Goal: Task Accomplishment & Management: Use online tool/utility

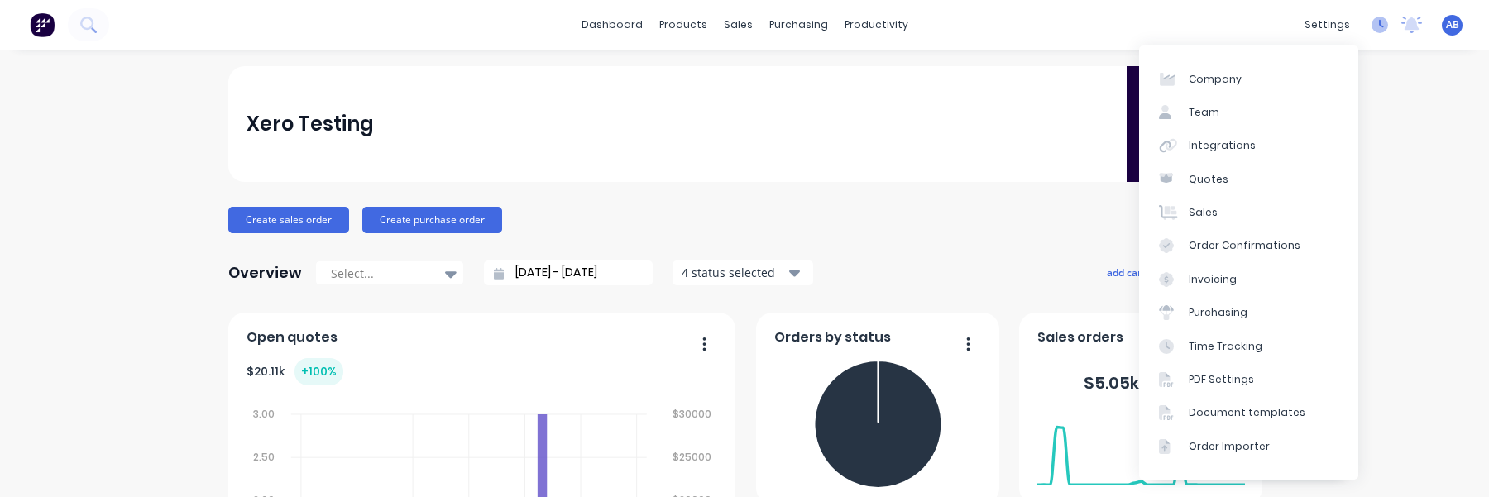
click at [1380, 22] on icon at bounding box center [1381, 24] width 5 height 8
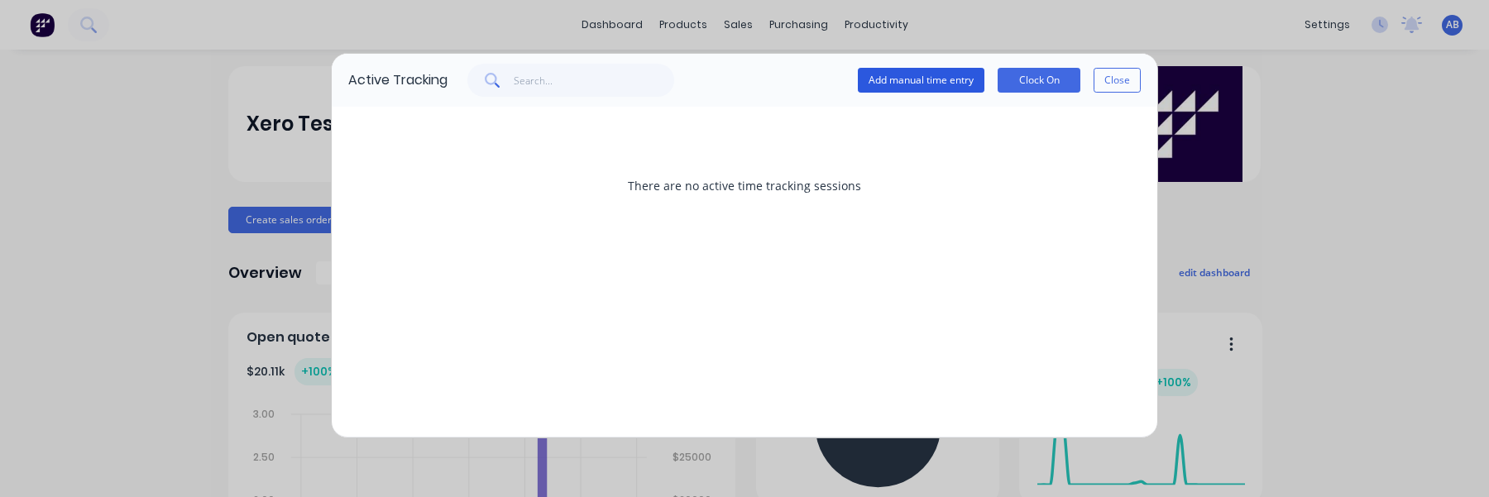
click at [956, 85] on button "Add manual time entry" at bounding box center [921, 80] width 127 height 25
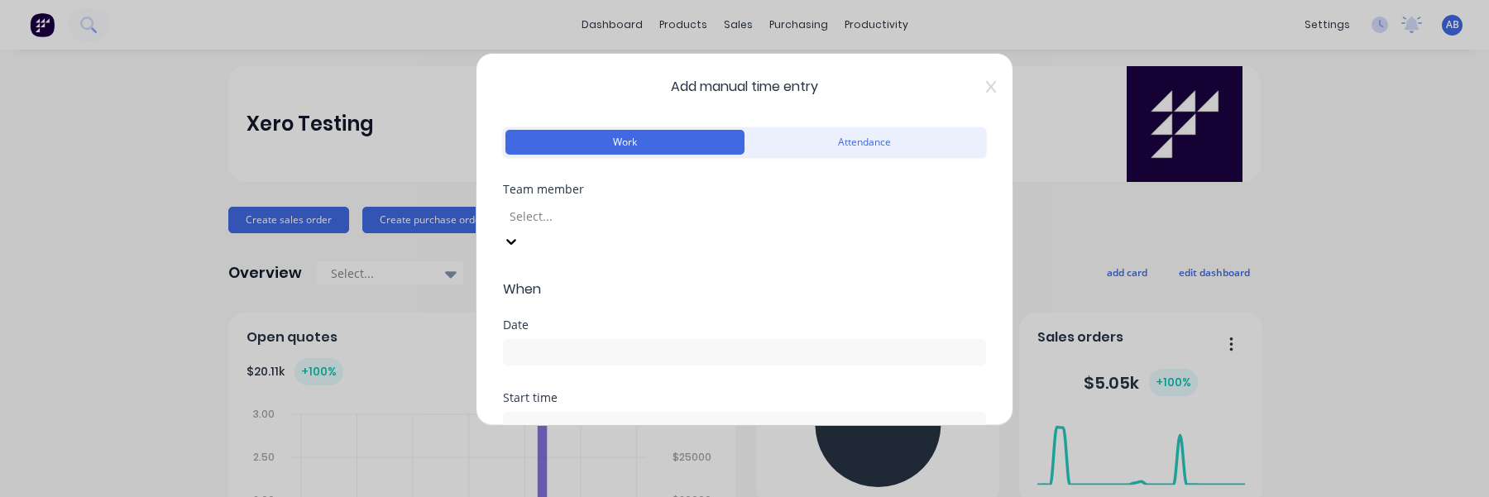
click at [677, 212] on div at bounding box center [627, 216] width 238 height 21
click at [633, 496] on div "Aimon Bio" at bounding box center [744, 505] width 1489 height 17
click at [620, 340] on input at bounding box center [744, 352] width 481 height 25
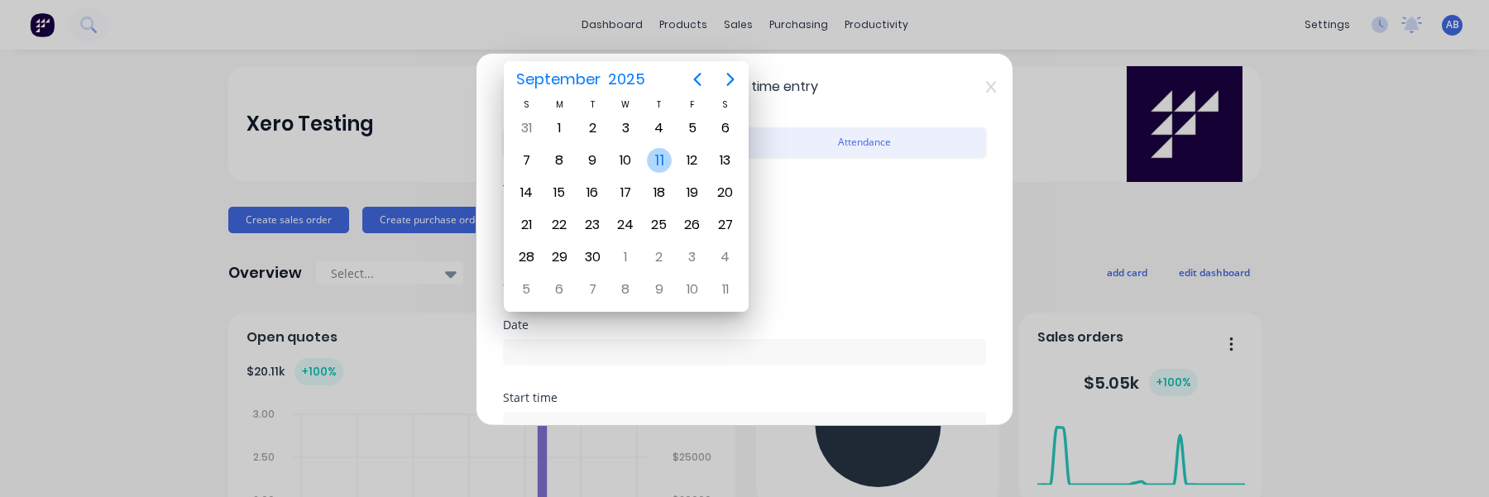
click at [664, 145] on div "11" at bounding box center [659, 160] width 33 height 31
type input "[DATE]"
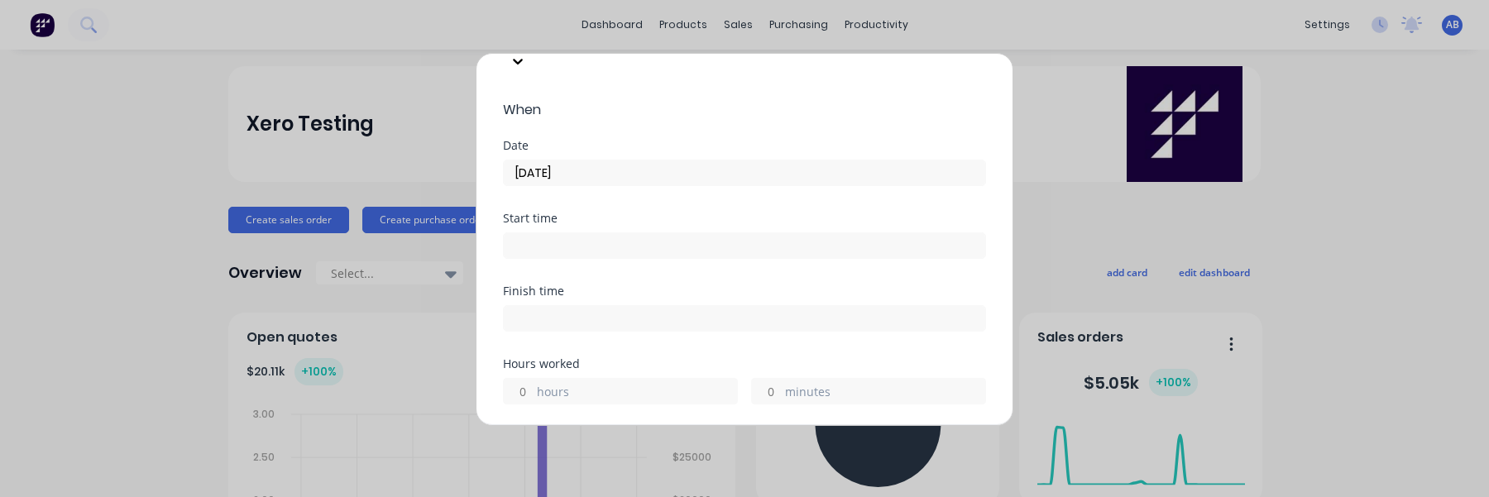
scroll to position [171, 0]
click at [601, 242] on input at bounding box center [744, 254] width 481 height 25
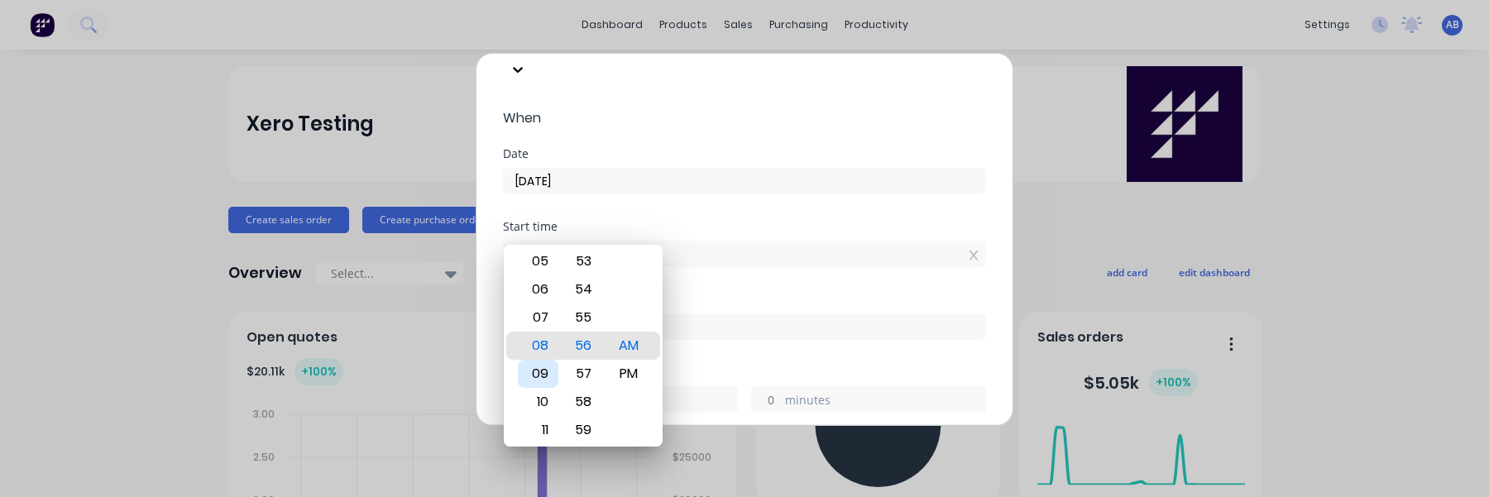
click at [539, 371] on div "09" at bounding box center [538, 374] width 41 height 28
type input "09:56 AM"
click at [743, 334] on div "Finish time" at bounding box center [744, 330] width 483 height 73
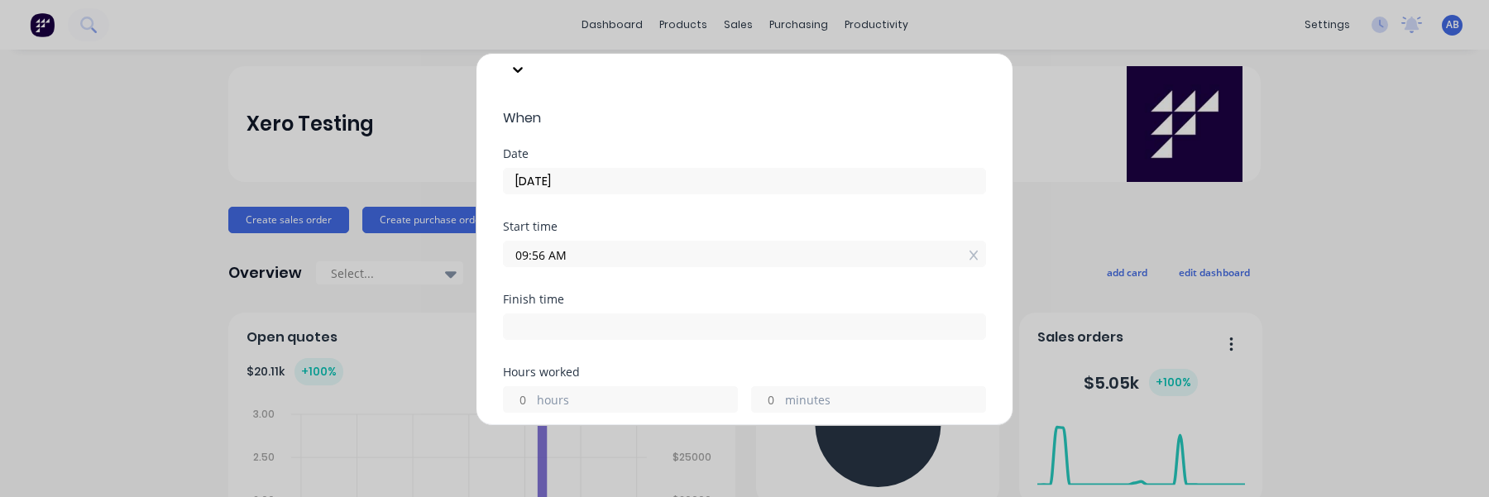
click at [529, 387] on input "hours" at bounding box center [518, 399] width 29 height 25
type input "3"
type input "12:56 PM"
type input "0"
click at [647, 323] on div "Finish time 12:56 PM" at bounding box center [744, 330] width 483 height 73
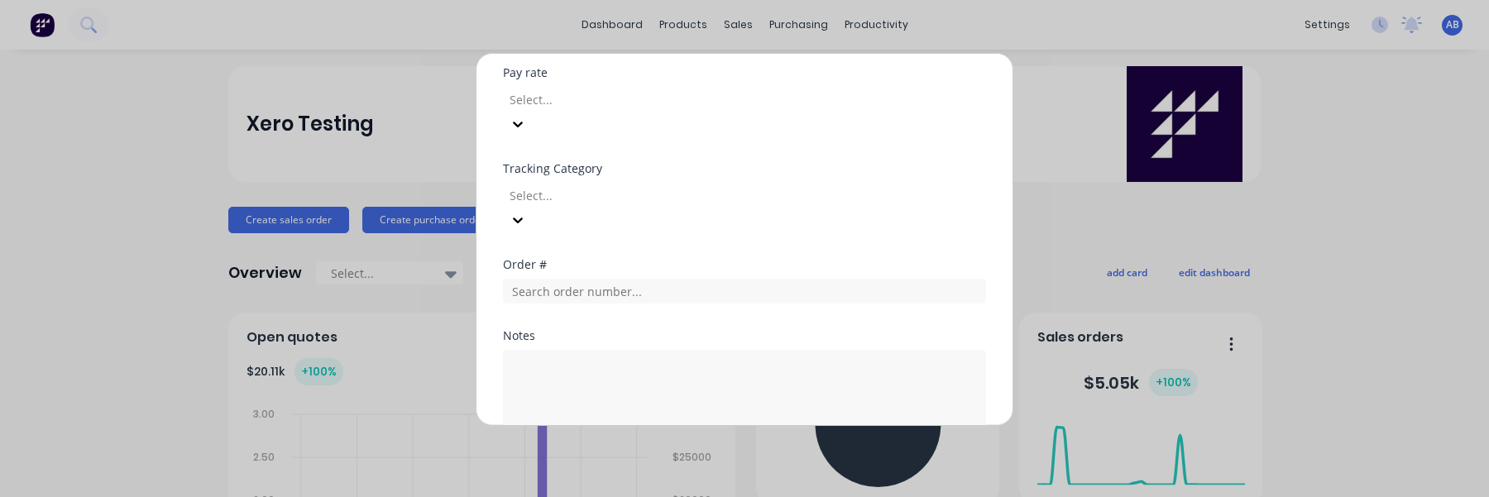
scroll to position [793, 0]
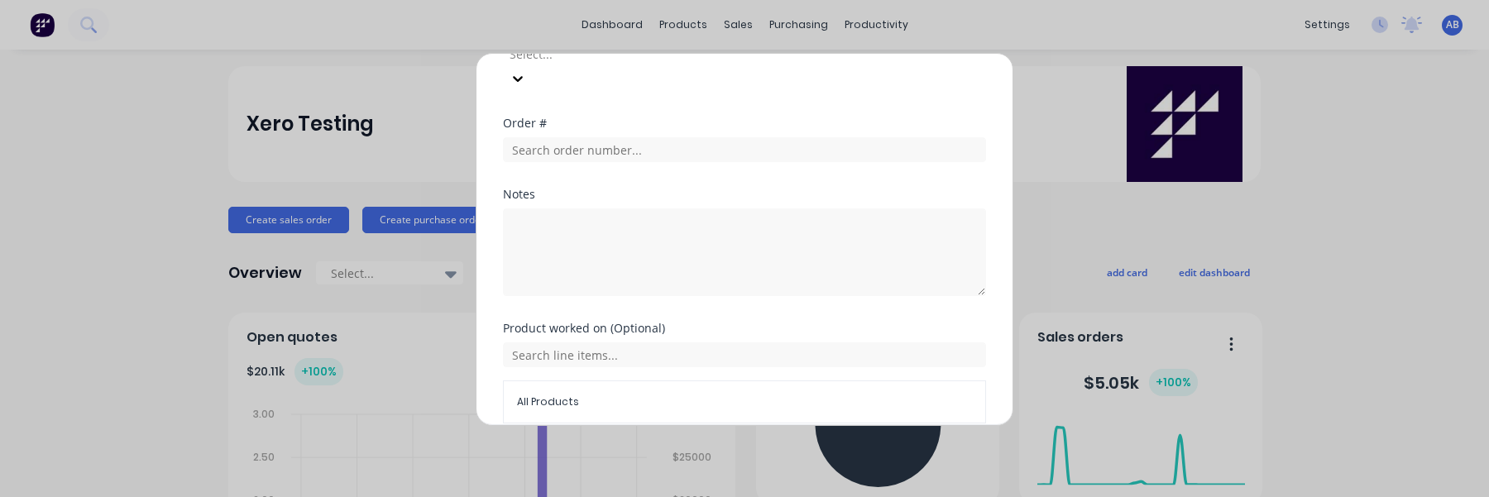
click at [704, 450] on button "Add manual time entry" at bounding box center [705, 463] width 140 height 26
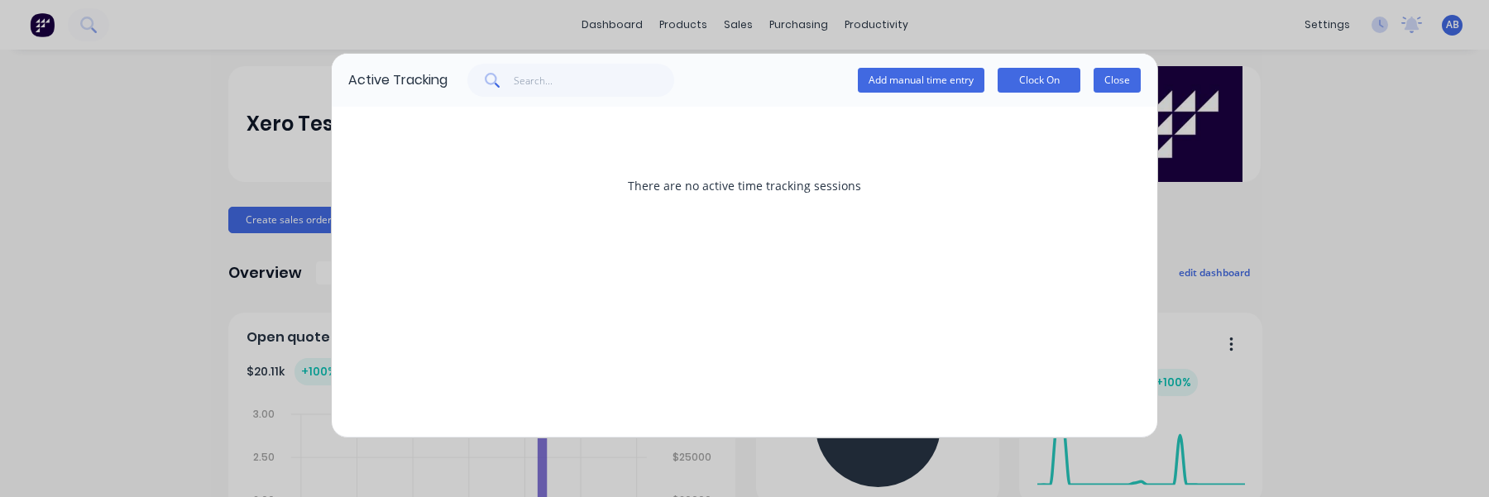
click at [1100, 80] on button "Close" at bounding box center [1117, 80] width 47 height 25
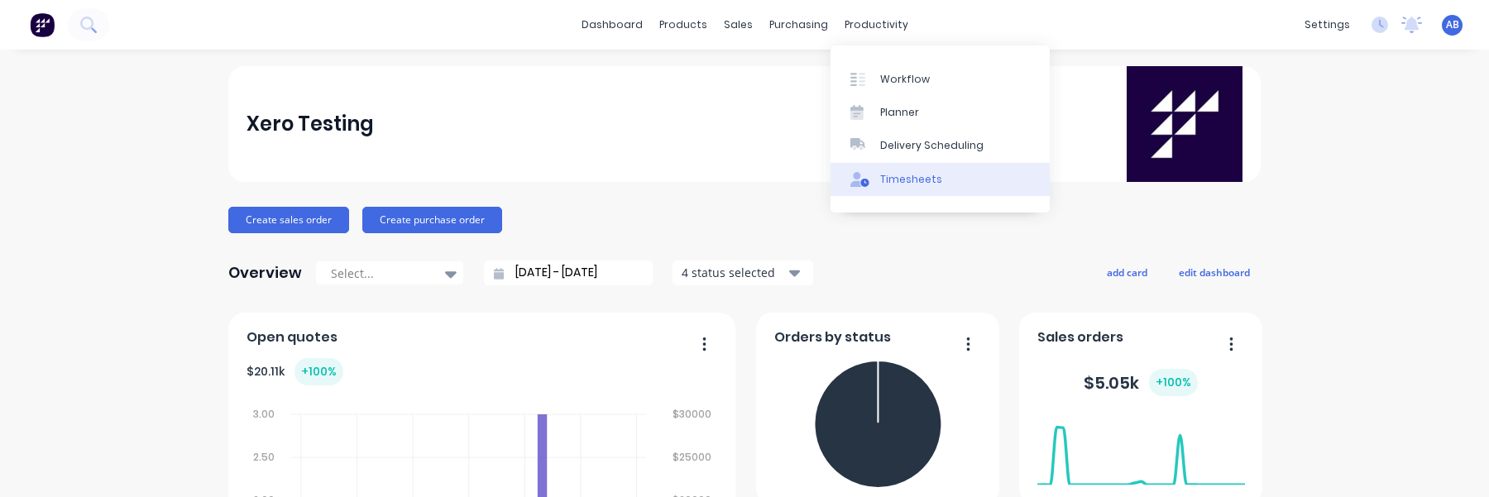
click at [898, 175] on div "Timesheets" at bounding box center [911, 179] width 62 height 15
